Goal: Transaction & Acquisition: Download file/media

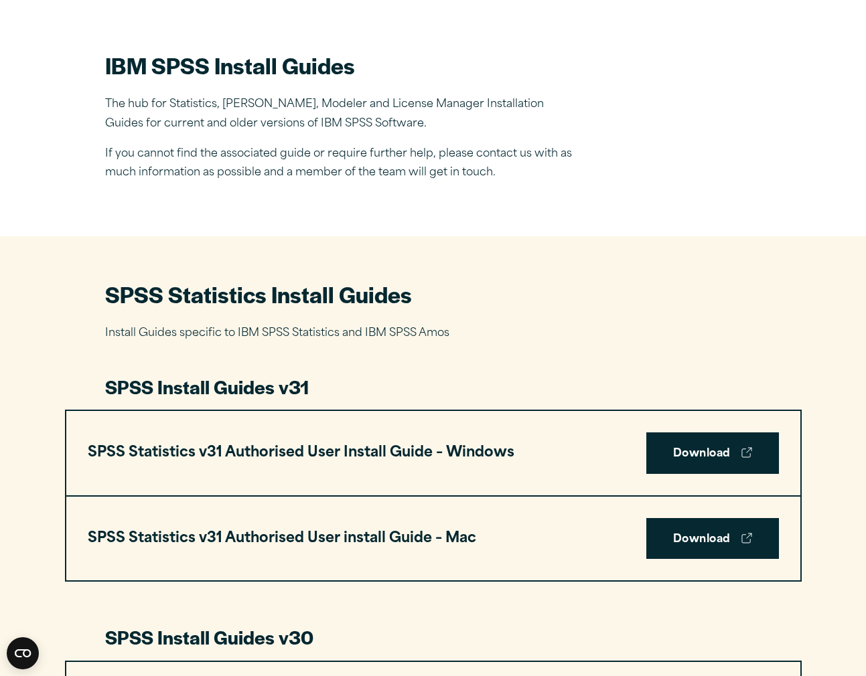
scroll to position [354, 0]
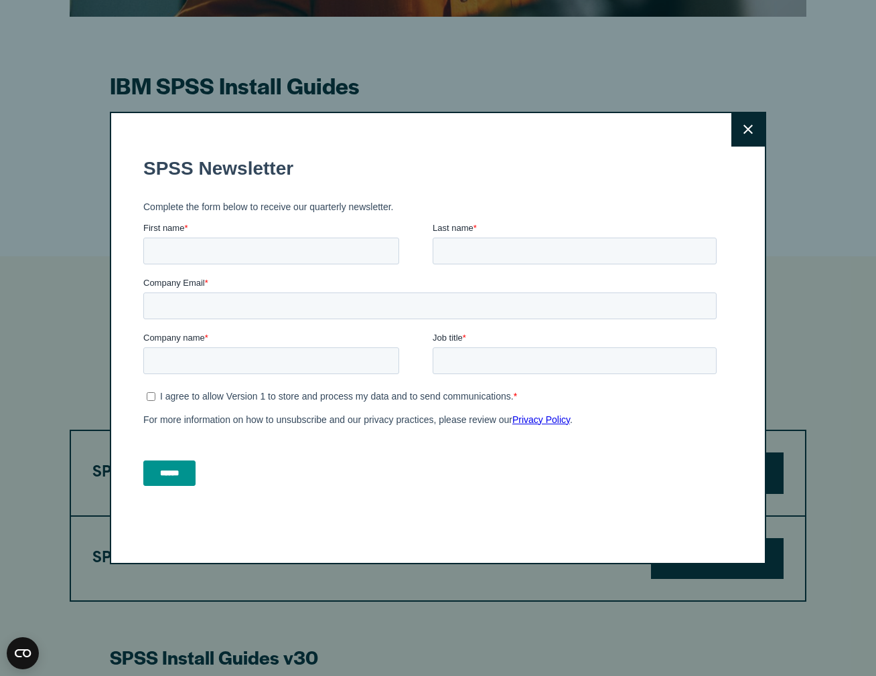
click at [743, 131] on icon at bounding box center [747, 130] width 9 height 10
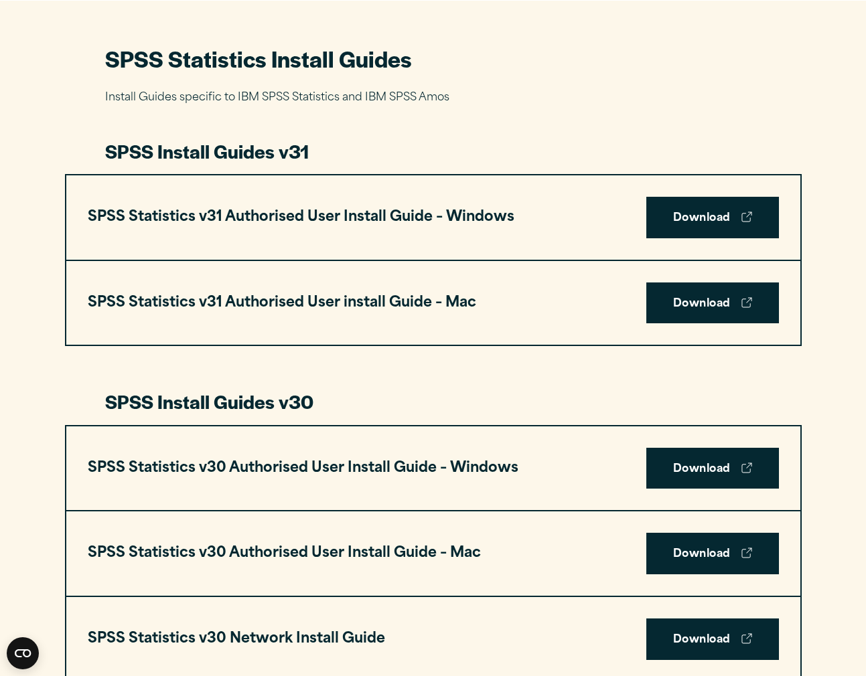
scroll to position [631, 0]
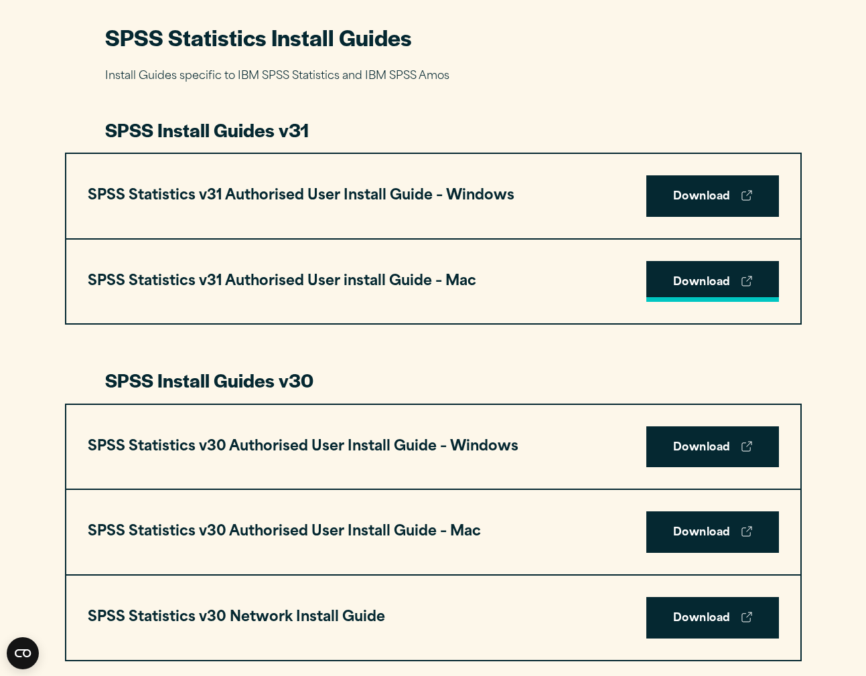
click at [714, 286] on link "Download" at bounding box center [712, 282] width 133 height 42
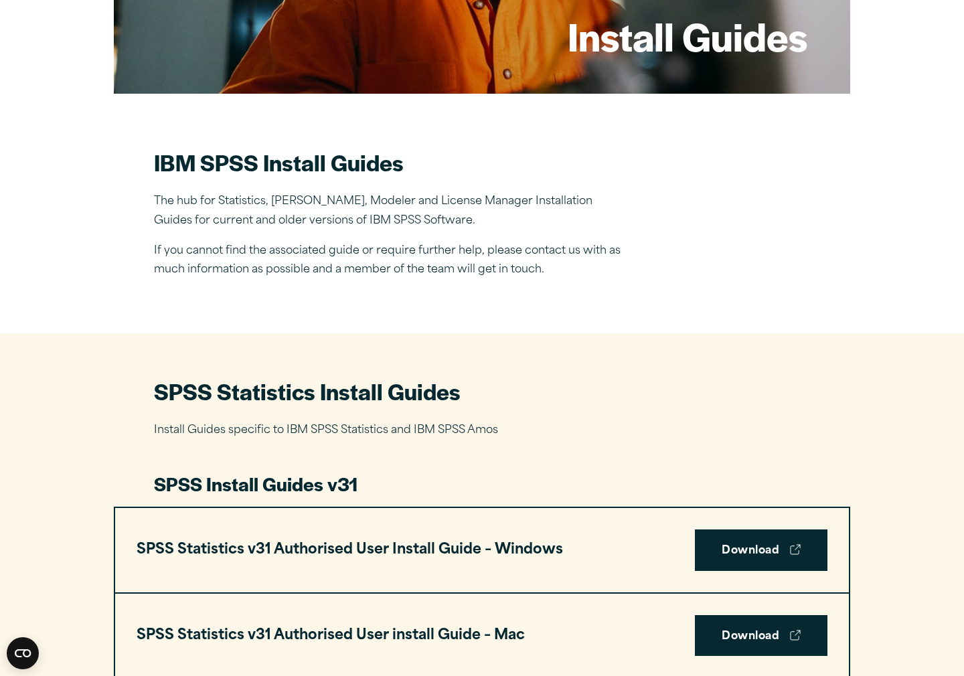
scroll to position [0, 0]
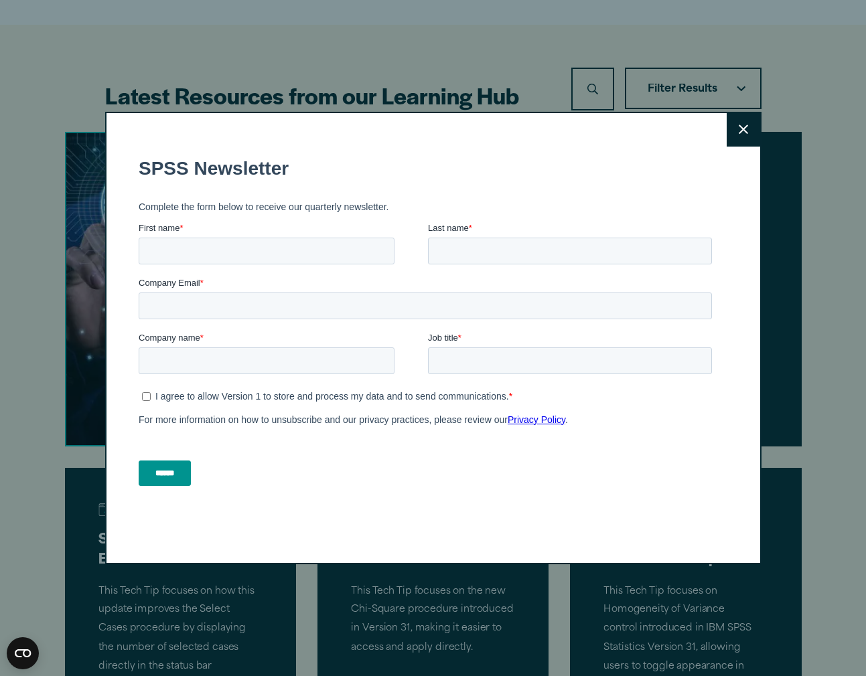
scroll to position [1094, 0]
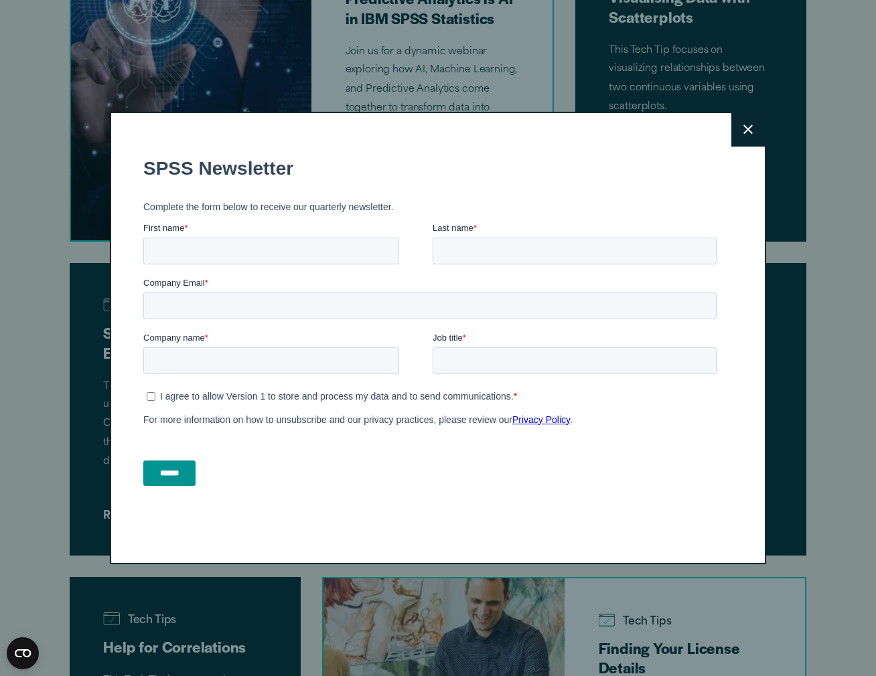
click at [735, 141] on button "Close" at bounding box center [747, 129] width 33 height 33
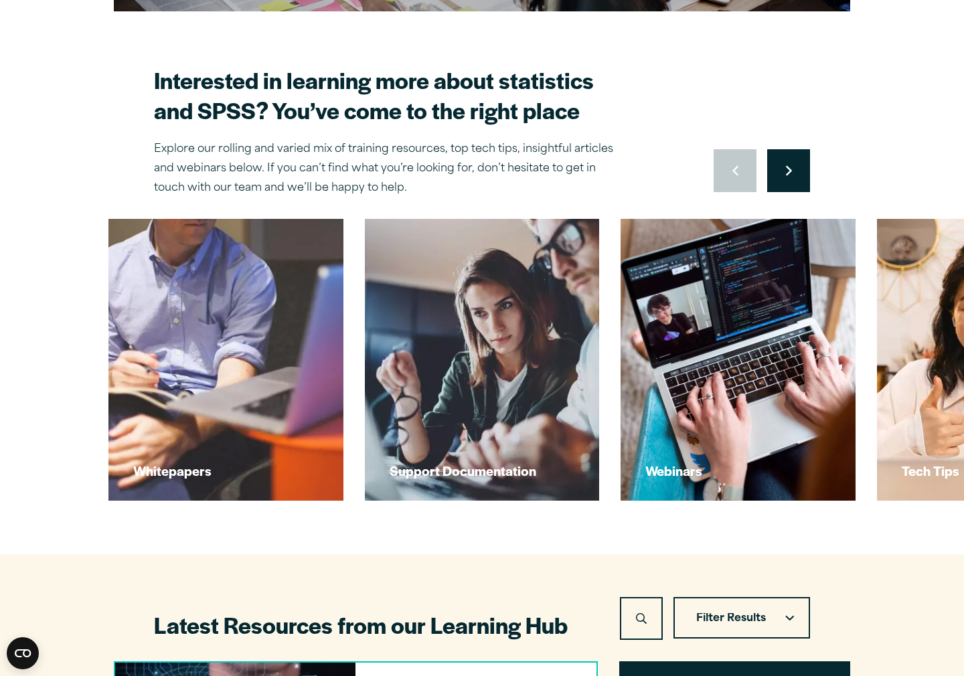
scroll to position [635, 0]
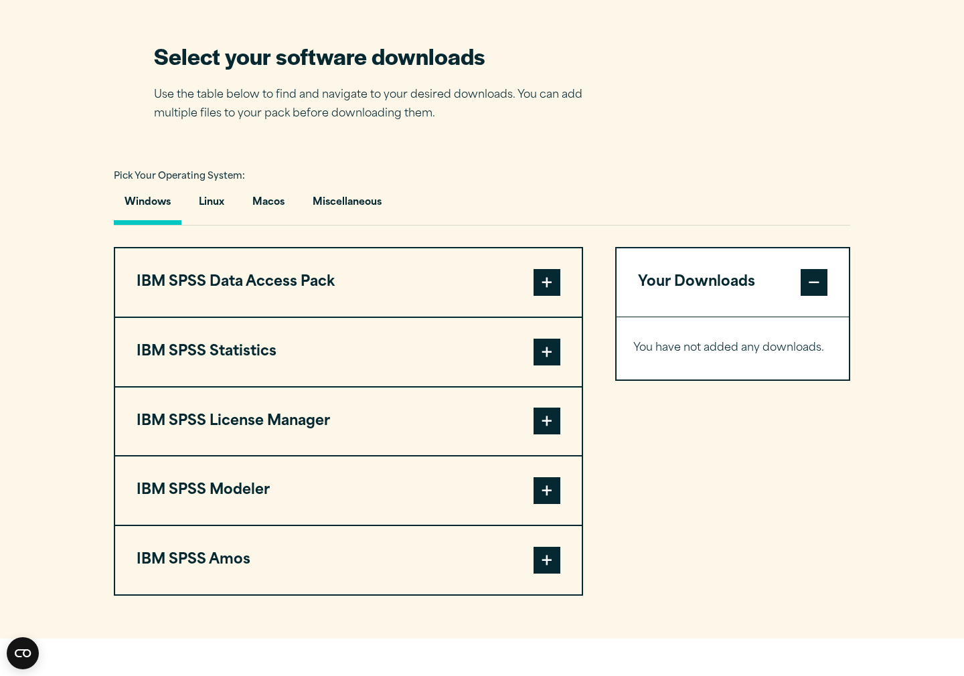
scroll to position [838, 0]
click at [277, 213] on button "Macos" at bounding box center [269, 205] width 54 height 38
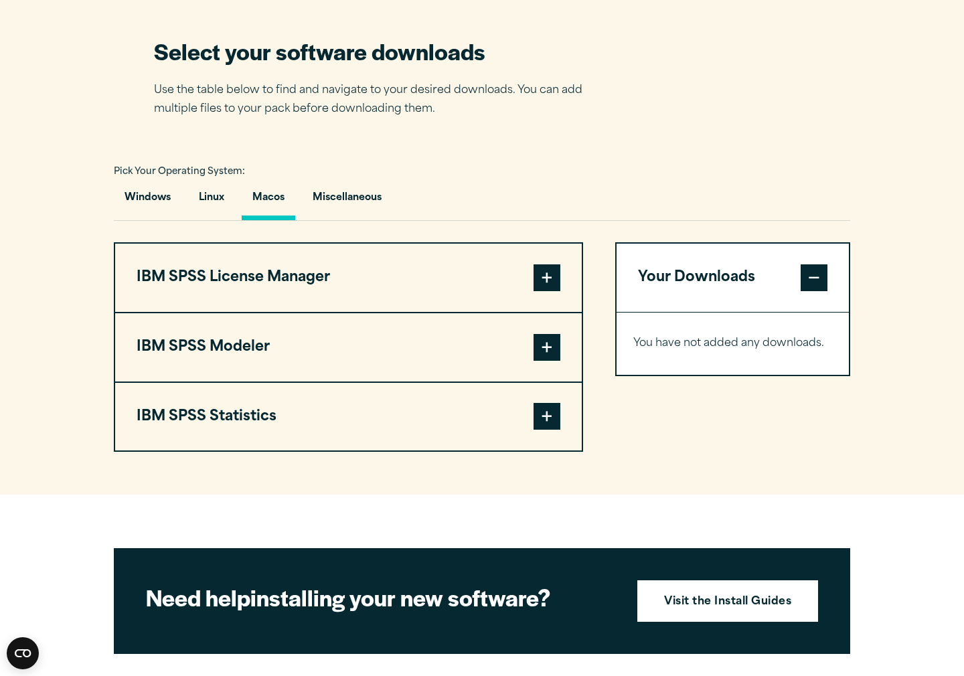
scroll to position [853, 0]
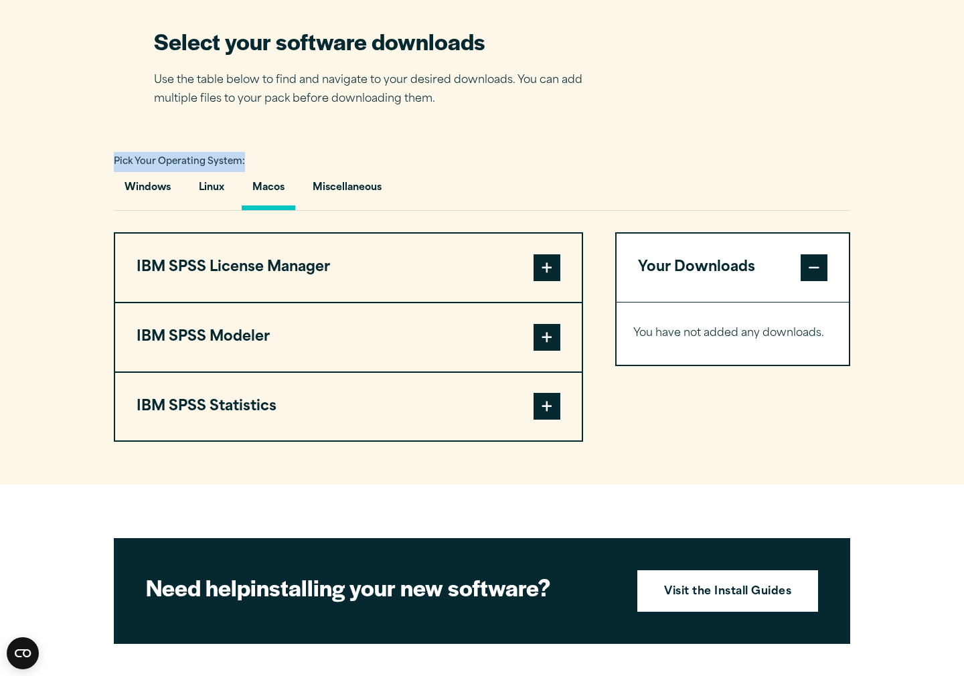
drag, startPoint x: 250, startPoint y: 161, endPoint x: 106, endPoint y: 160, distance: 144.0
click at [106, 160] on section "Select your software downloads Use the table below to find and navigate to your…" at bounding box center [482, 234] width 964 height 502
copy span "Pick Your Operating System:"
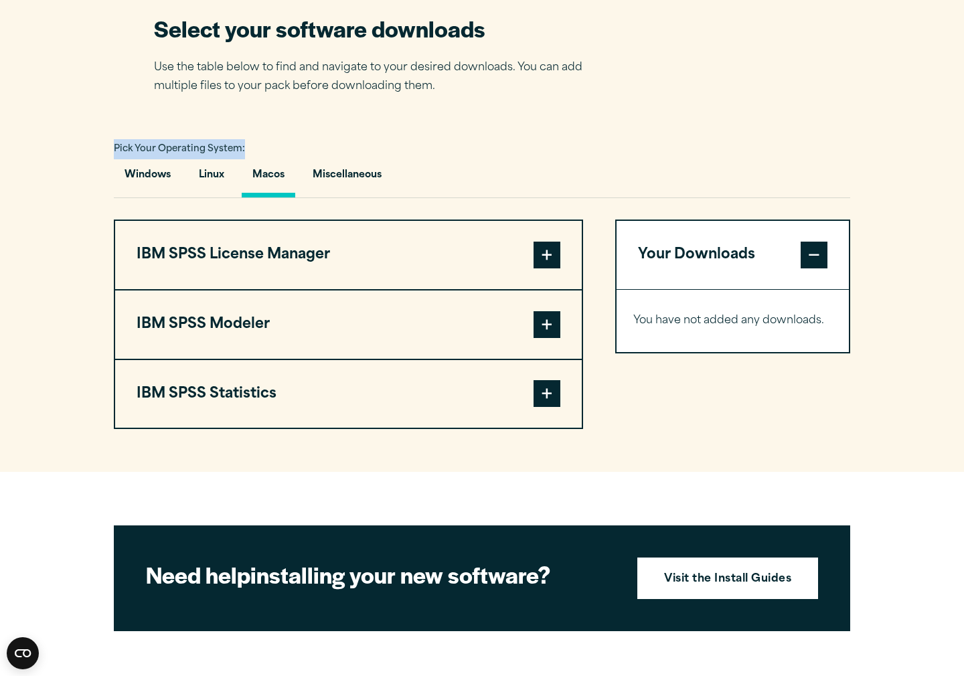
scroll to position [866, 0]
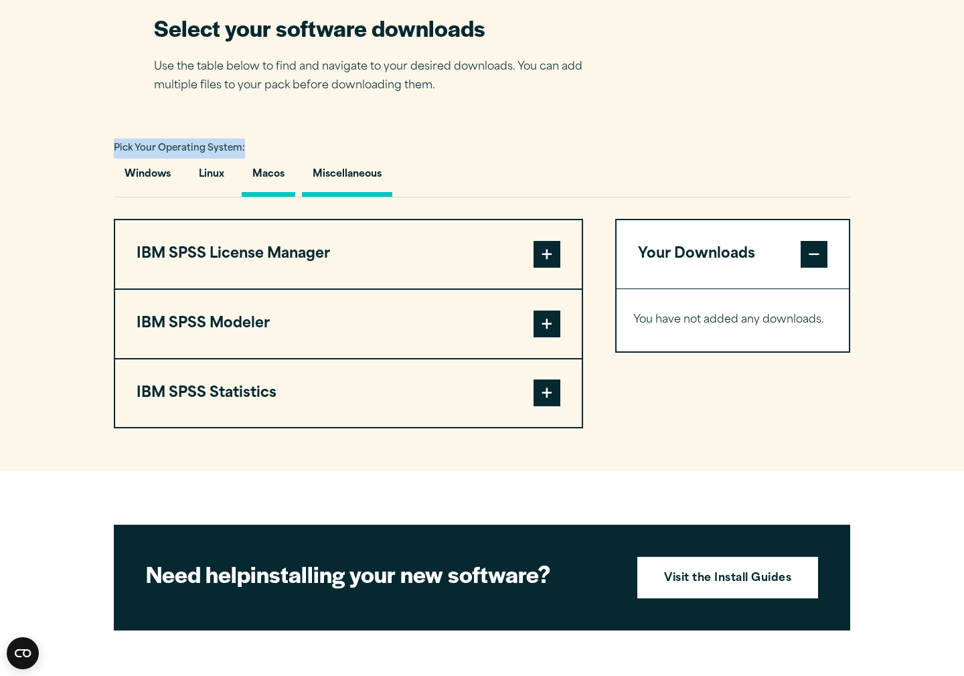
click at [366, 178] on button "Miscellaneous" at bounding box center [347, 178] width 90 height 38
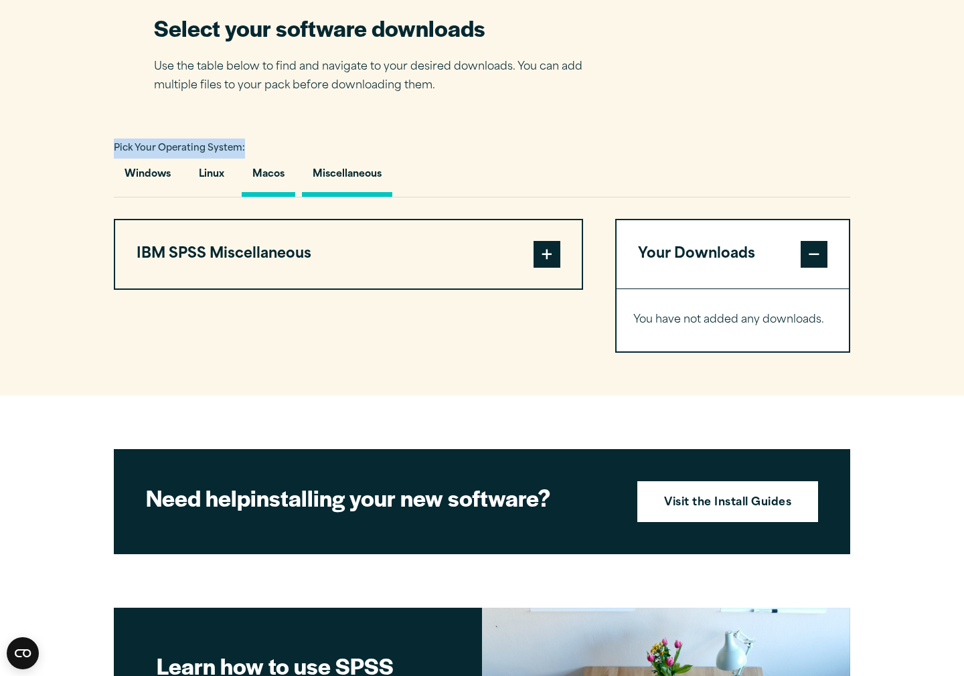
click at [269, 183] on button "Macos" at bounding box center [269, 178] width 54 height 38
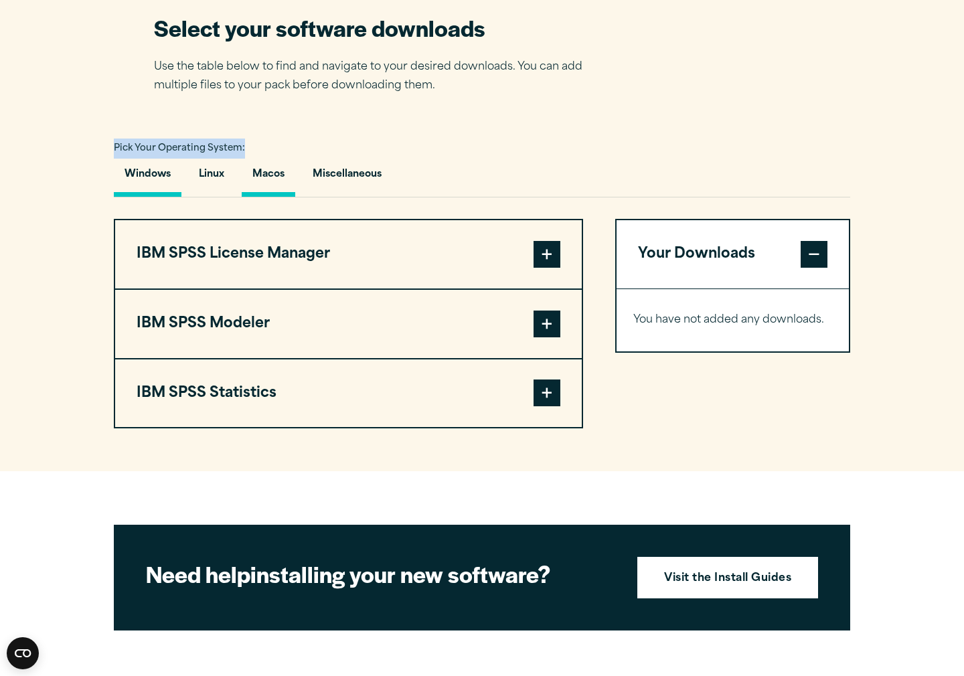
drag, startPoint x: 444, startPoint y: 181, endPoint x: 122, endPoint y: 181, distance: 322.1
click at [122, 181] on div "Windows Linux [GEOGRAPHIC_DATA] Miscellaneous" at bounding box center [482, 178] width 737 height 39
copy div "Windows Linux Macos Miscellaneous"
click at [273, 174] on button "Macos" at bounding box center [269, 178] width 54 height 38
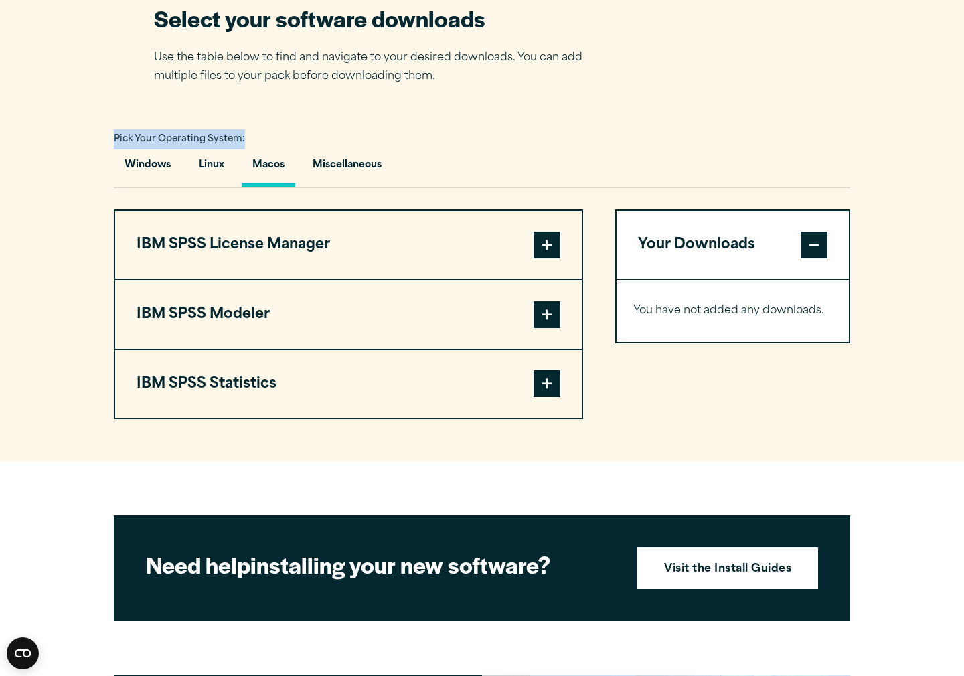
scroll to position [876, 0]
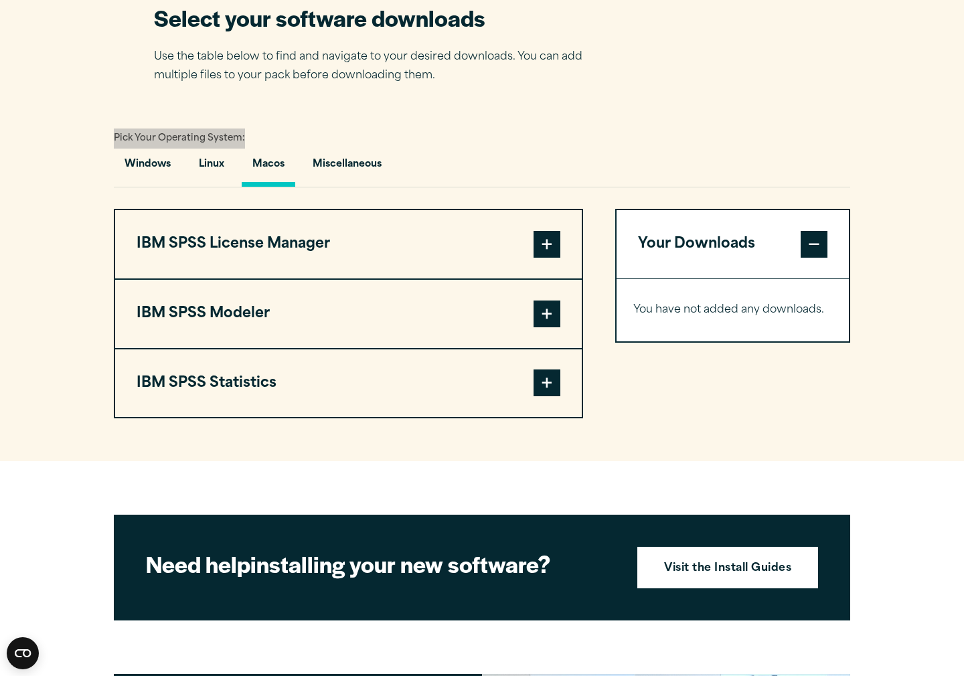
click at [558, 390] on span at bounding box center [547, 383] width 27 height 27
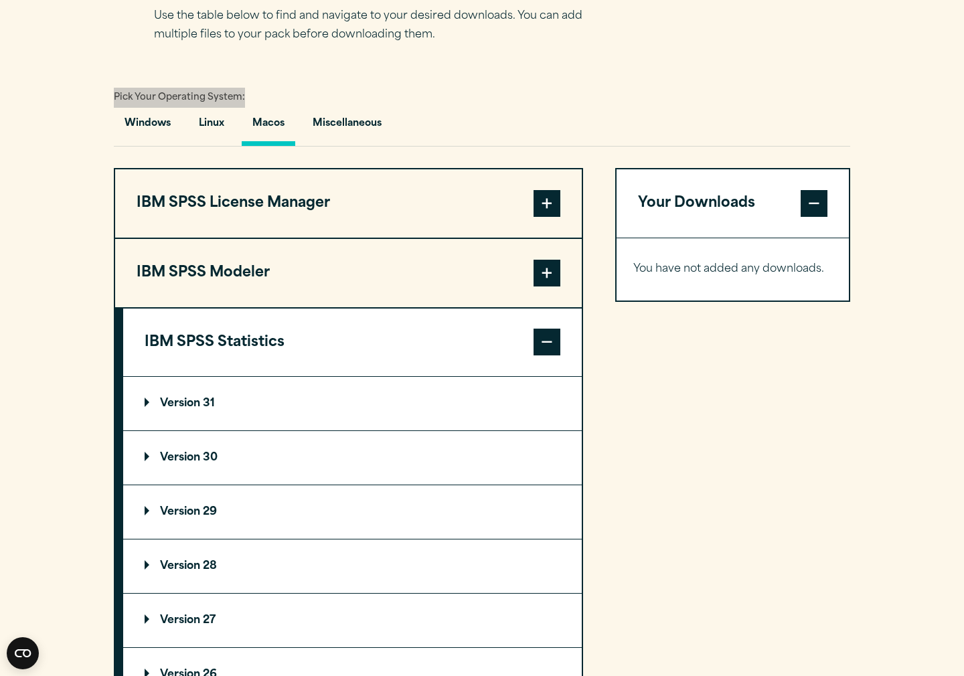
scroll to position [1020, 0]
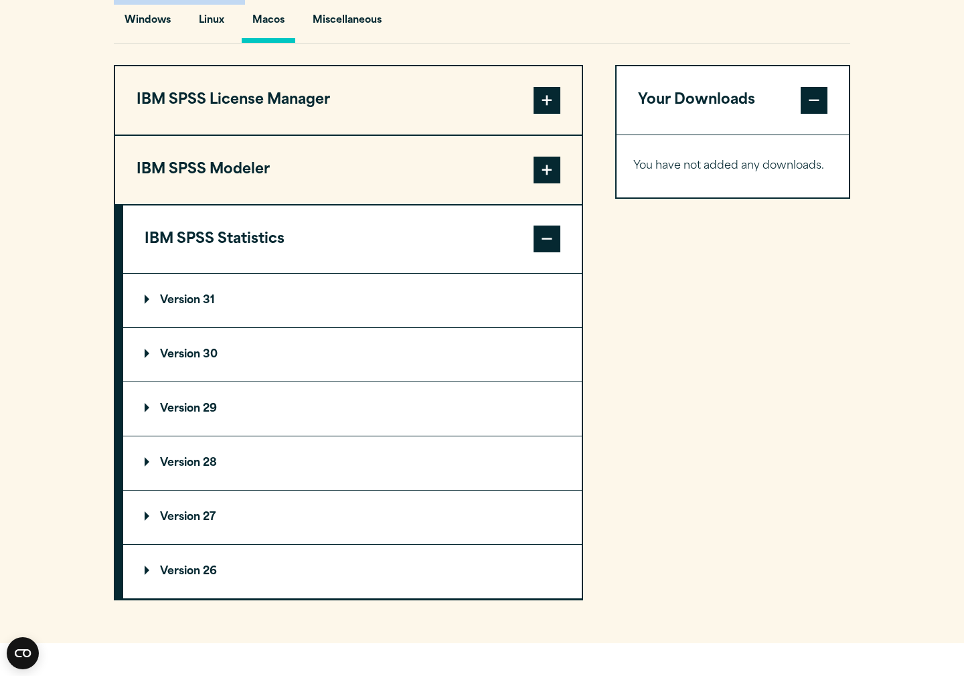
click at [204, 359] on p "Version 30" at bounding box center [181, 355] width 73 height 11
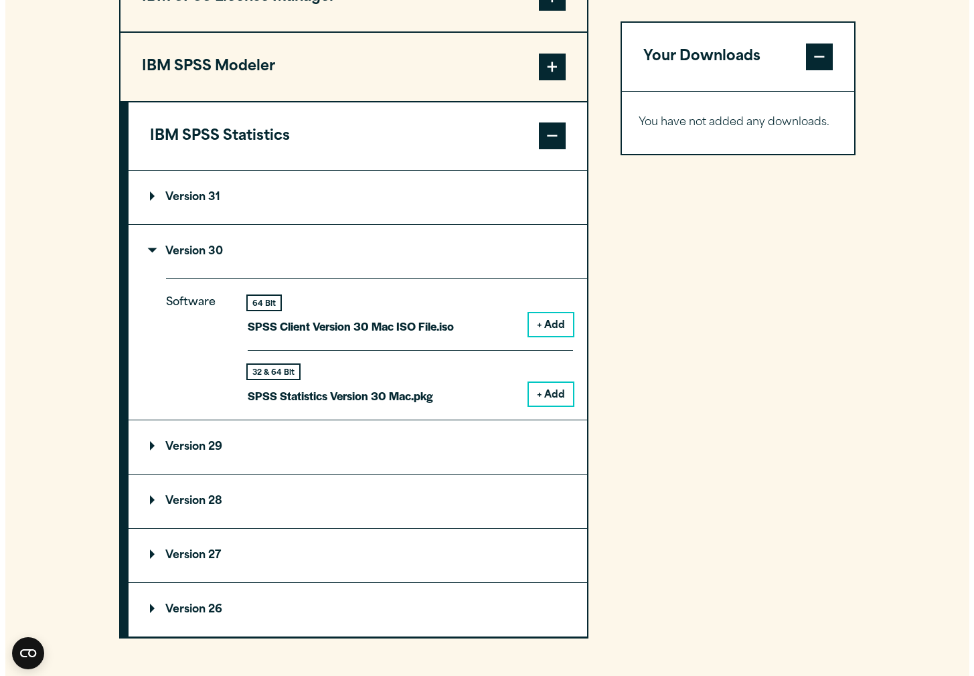
scroll to position [1123, 0]
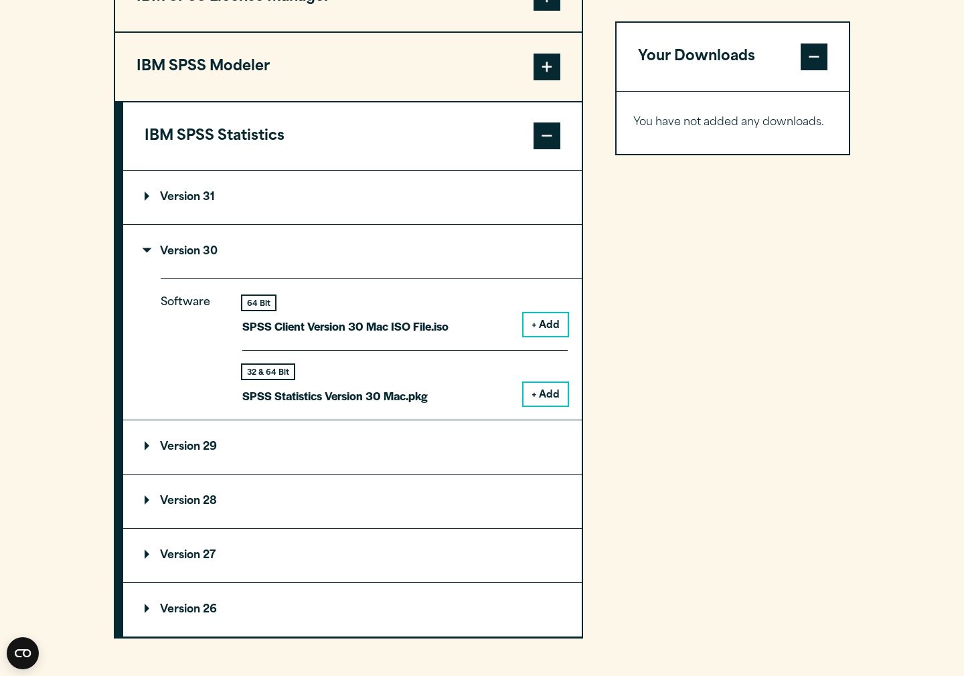
click at [560, 396] on button "+ Add" at bounding box center [546, 394] width 44 height 23
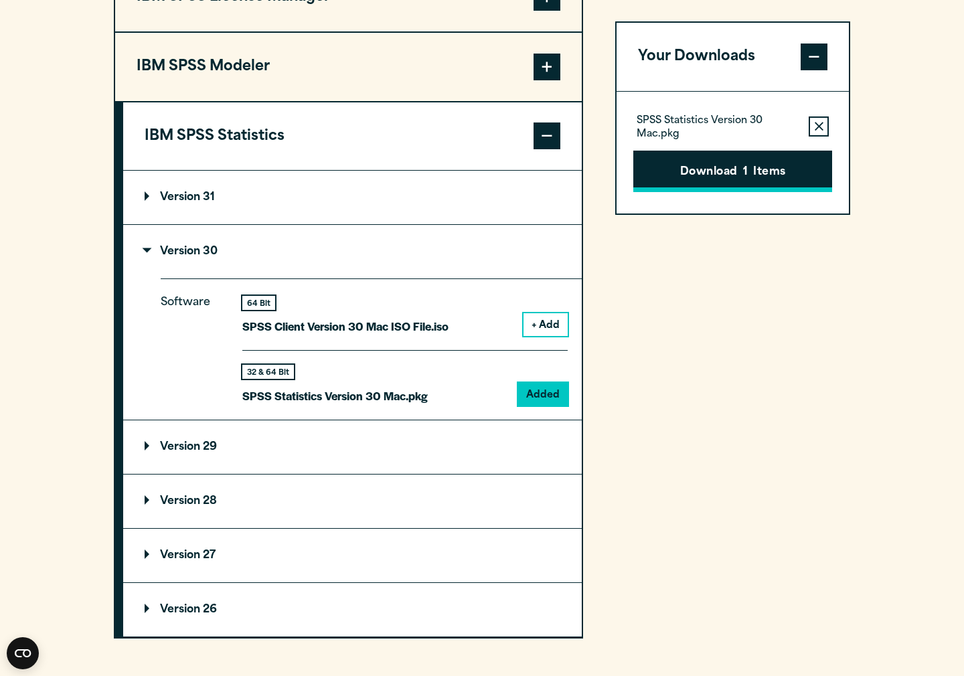
click at [701, 178] on button "Download 1 Items" at bounding box center [733, 172] width 199 height 42
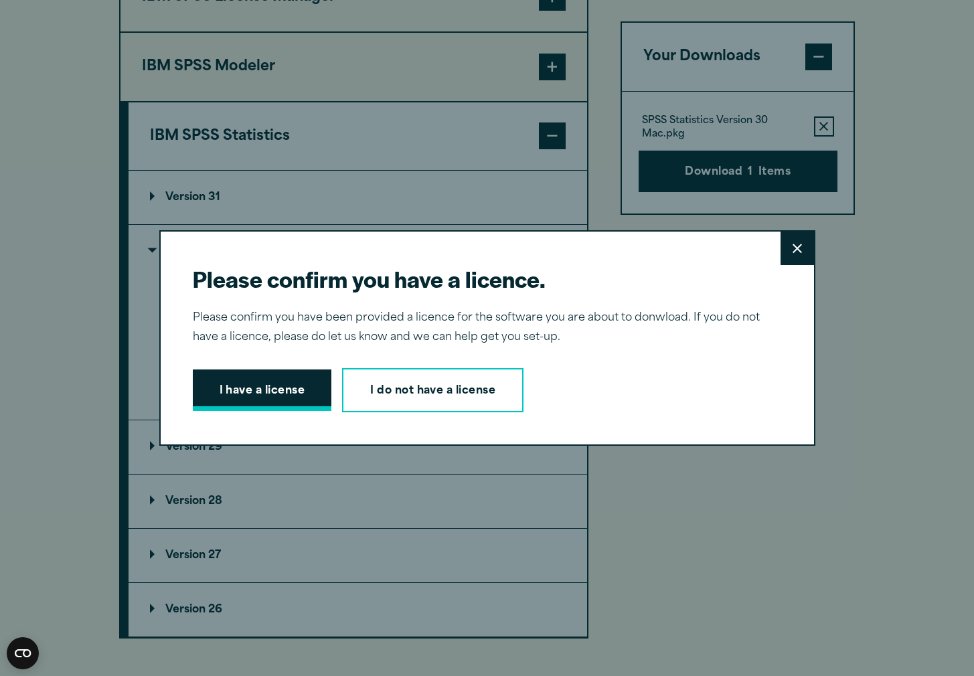
click at [245, 383] on button "I have a license" at bounding box center [262, 391] width 139 height 42
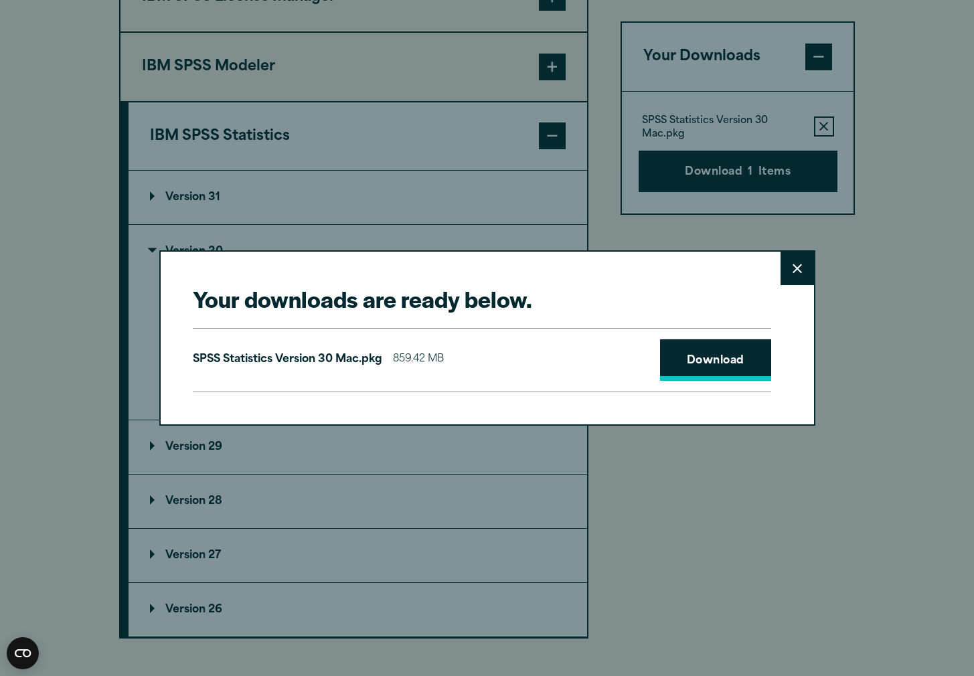
click at [729, 360] on link "Download" at bounding box center [715, 361] width 111 height 42
